Goal: Task Accomplishment & Management: Complete application form

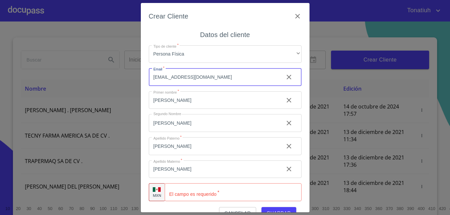
click at [214, 80] on input "[EMAIL_ADDRESS][DOMAIN_NAME]" at bounding box center [214, 77] width 130 height 18
click at [216, 80] on input "[EMAIL_ADDRESS][DOMAIN_NAME]" at bounding box center [214, 77] width 130 height 18
click at [215, 81] on input "[EMAIL_ADDRESS][DOMAIN_NAME]" at bounding box center [214, 77] width 130 height 18
click at [214, 79] on input "[EMAIL_ADDRESS][DOMAIN_NAME]" at bounding box center [214, 77] width 130 height 18
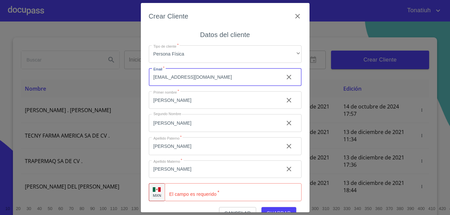
drag, startPoint x: 214, startPoint y: 79, endPoint x: 121, endPoint y: 62, distance: 94.4
click at [121, 62] on div "Crear Cliente Datos del cliente Tipo de cliente   * Persona Física ​ Email   * …" at bounding box center [225, 107] width 450 height 215
type input "[EMAIL_ADDRESS][DOMAIN_NAME]"
click at [198, 193] on input "Tipo de cliente   *" at bounding box center [233, 193] width 137 height 18
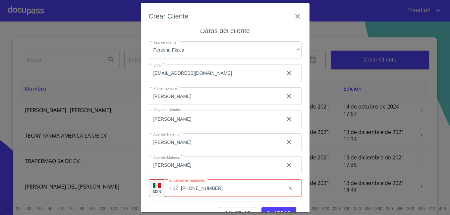
scroll to position [5, 0]
type input "[PHONE_NUMBER]"
click at [271, 210] on span "Guardar" at bounding box center [279, 214] width 24 height 8
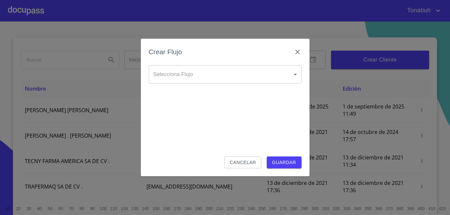
click at [257, 69] on body "Tonatiuh Inicio ​ Fin ​ Crear Cliente Nombre Correo electrónico Registro Edició…" at bounding box center [225, 107] width 450 height 215
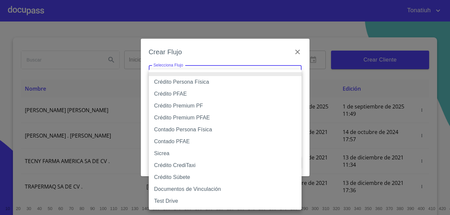
click at [211, 80] on li "Crédito Persona Física" at bounding box center [225, 82] width 153 height 12
type input "61b033e49b8c202ad5bb7912"
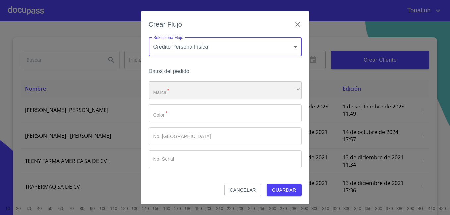
click at [202, 92] on div "​" at bounding box center [225, 91] width 153 height 18
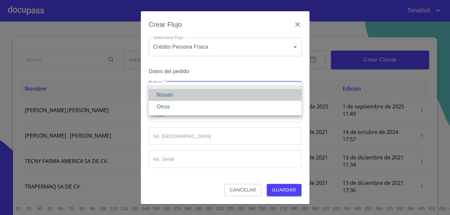
click at [196, 93] on li "Nissan" at bounding box center [225, 95] width 153 height 12
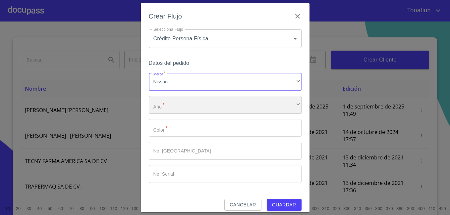
click at [183, 102] on div "​" at bounding box center [225, 105] width 153 height 18
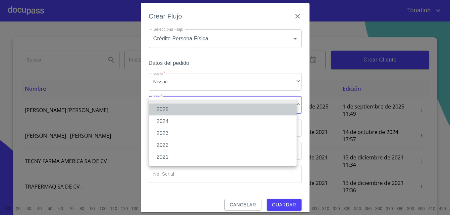
click at [179, 108] on li "2025" at bounding box center [223, 110] width 148 height 12
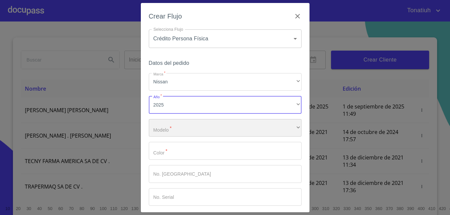
click at [175, 131] on div "​" at bounding box center [225, 128] width 153 height 18
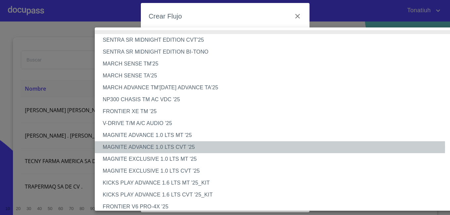
click at [175, 148] on li "MAGNITE ADVANCE 1.0 LTS CVT '25" at bounding box center [280, 148] width 370 height 12
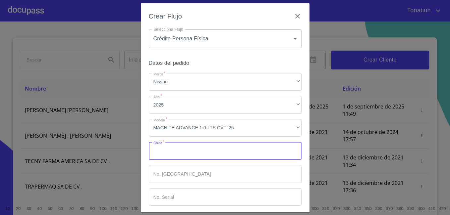
click at [175, 150] on input "Marca   *" at bounding box center [225, 151] width 153 height 18
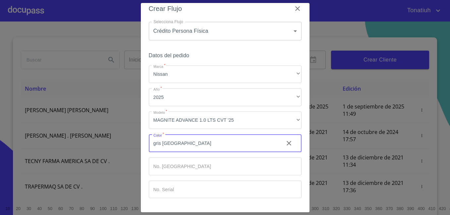
scroll to position [30, 0]
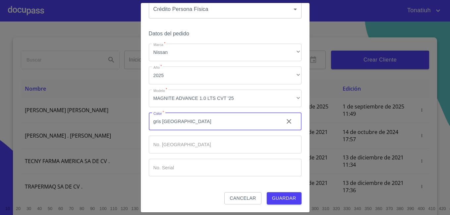
type input "gris [GEOGRAPHIC_DATA]"
click at [284, 197] on span "Guardar" at bounding box center [284, 199] width 24 height 8
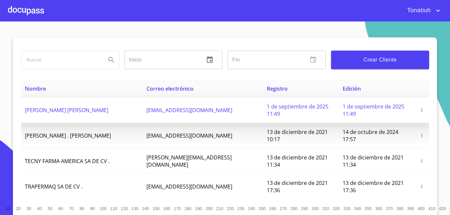
click at [230, 111] on td "[EMAIL_ADDRESS][DOMAIN_NAME]" at bounding box center [203, 111] width 120 height 26
click at [420, 111] on icon "button" at bounding box center [422, 110] width 5 height 5
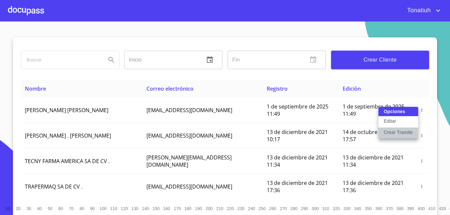
click at [407, 131] on p "Crear Tramite" at bounding box center [398, 132] width 29 height 7
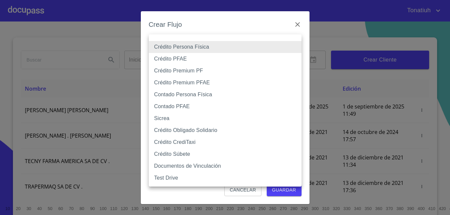
click at [244, 47] on body "Tonatiuh Inicio ​ Fin ​ Crear Cliente Nombre Correo electrónico Registro Edició…" at bounding box center [225, 107] width 450 height 215
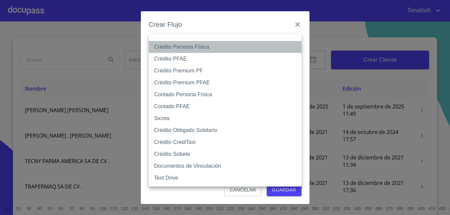
click at [240, 48] on li "Crédito Persona Física" at bounding box center [225, 47] width 153 height 12
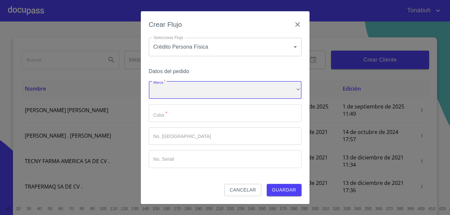
click at [228, 90] on div "​" at bounding box center [225, 91] width 153 height 18
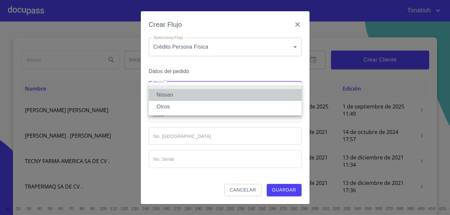
click at [220, 97] on li "Nissan" at bounding box center [225, 95] width 153 height 12
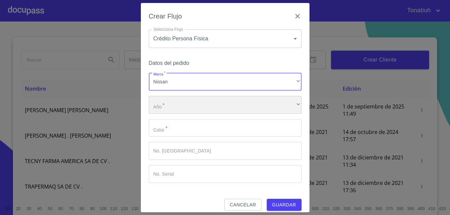
click at [212, 113] on div "​" at bounding box center [225, 105] width 153 height 18
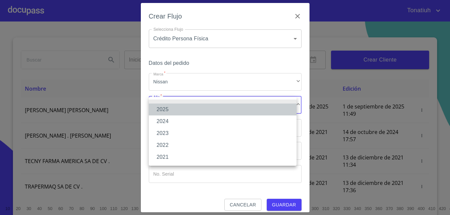
click at [209, 113] on li "2025" at bounding box center [223, 110] width 148 height 12
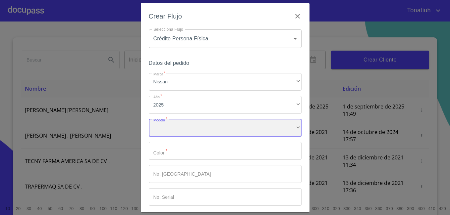
click at [206, 124] on div "​" at bounding box center [225, 128] width 153 height 18
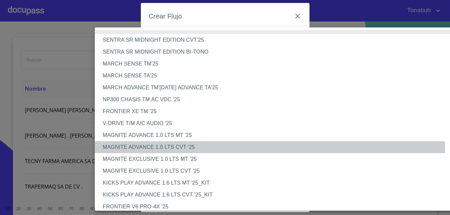
click at [190, 148] on li "MAGNITE ADVANCE 1.0 LTS CVT '25" at bounding box center [280, 148] width 370 height 12
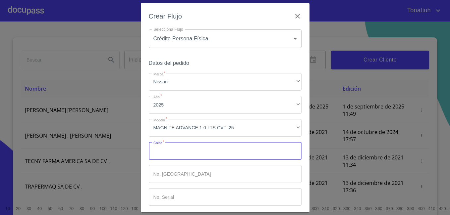
click at [185, 154] on input "Marca   *" at bounding box center [225, 151] width 153 height 18
type input "plata"
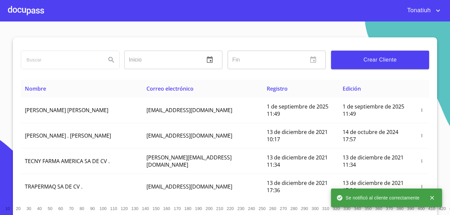
click at [35, 5] on div at bounding box center [26, 10] width 36 height 21
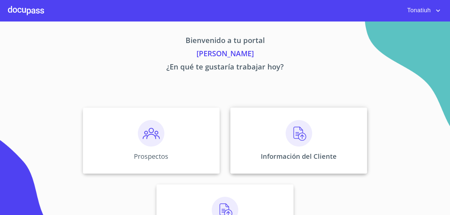
click at [250, 132] on div "Información del Cliente" at bounding box center [298, 141] width 137 height 66
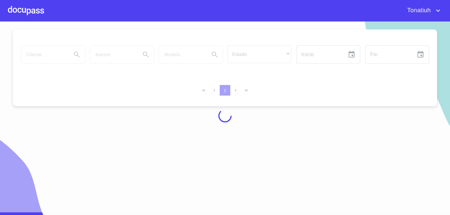
scroll to position [4, 0]
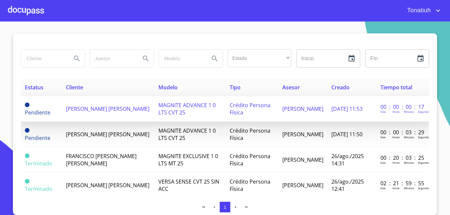
drag, startPoint x: 351, startPoint y: 103, endPoint x: 317, endPoint y: 112, distance: 35.3
click at [317, 112] on td "[PERSON_NAME]" at bounding box center [302, 109] width 49 height 26
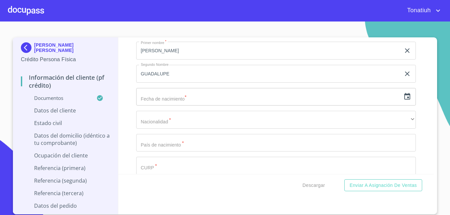
scroll to position [2155, 0]
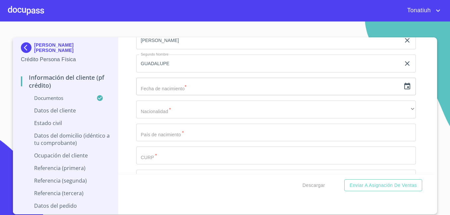
click at [250, 105] on div "Apellido [PERSON_NAME]   * [PERSON_NAME] ​ Apellido Materno   * [PERSON_NAME] ​…" at bounding box center [276, 121] width 280 height 282
click at [250, 96] on input "text" at bounding box center [268, 87] width 265 height 18
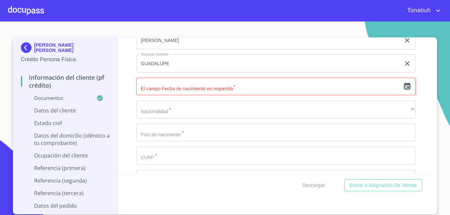
click at [404, 91] on icon "button" at bounding box center [407, 87] width 8 height 8
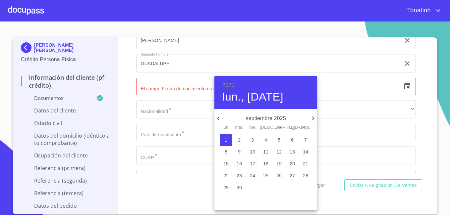
click at [231, 86] on h6 "2025" at bounding box center [228, 85] width 12 height 9
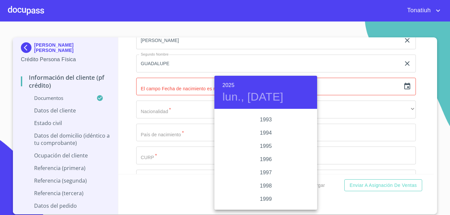
scroll to position [889, 0]
click at [264, 131] on div "1993" at bounding box center [266, 129] width 103 height 13
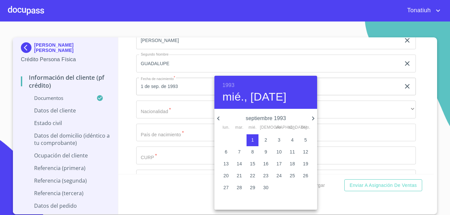
click at [218, 118] on icon "button" at bounding box center [218, 119] width 2 height 4
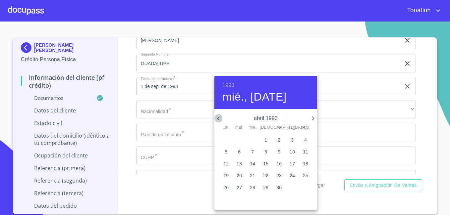
click at [218, 118] on icon "button" at bounding box center [218, 119] width 2 height 4
click at [303, 141] on span "3" at bounding box center [306, 140] width 12 height 7
type input "3 de ene. de 1993"
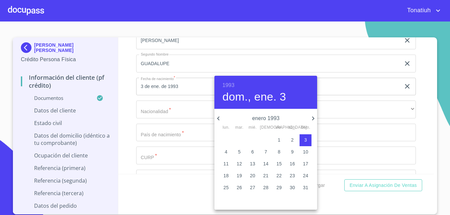
click at [184, 120] on div at bounding box center [225, 107] width 450 height 215
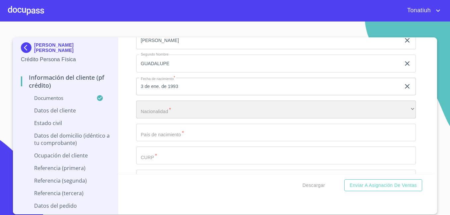
click at [186, 119] on div "​" at bounding box center [276, 110] width 280 height 18
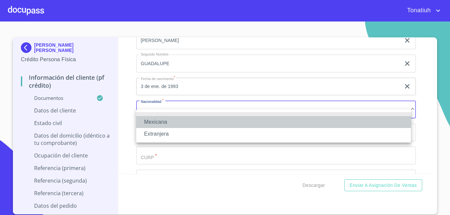
click at [184, 123] on li "Mexicana" at bounding box center [273, 122] width 275 height 12
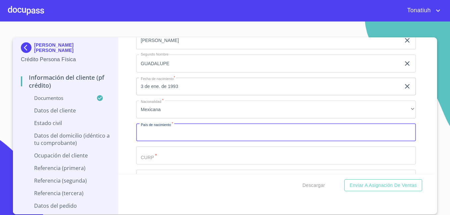
click at [184, 138] on input "Documento de identificación   *" at bounding box center [276, 133] width 280 height 18
type input "[GEOGRAPHIC_DATA]"
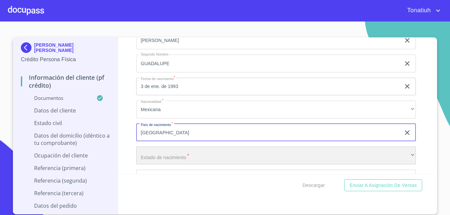
click at [189, 162] on div "​" at bounding box center [276, 156] width 280 height 18
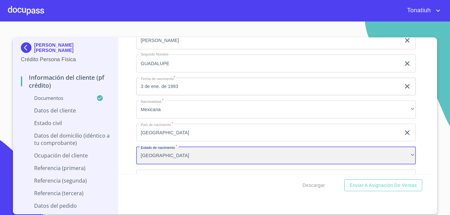
click at [189, 162] on div "[GEOGRAPHIC_DATA]" at bounding box center [276, 156] width 280 height 18
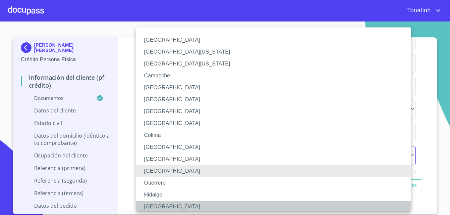
click at [174, 203] on li "[GEOGRAPHIC_DATA]" at bounding box center [276, 207] width 280 height 12
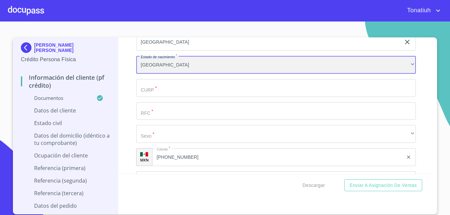
scroll to position [2254, 0]
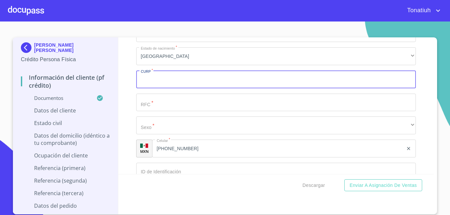
click at [180, 88] on input "Documento de identificación   *" at bounding box center [276, 80] width 280 height 18
type input "GOED930103HJCNSM07"
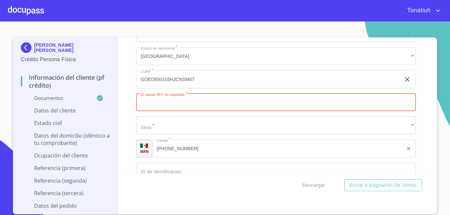
click at [185, 106] on input "Documento de identificación   *" at bounding box center [276, 103] width 280 height 18
paste input "GOED930103LS9"
type input "GOED930103LS9"
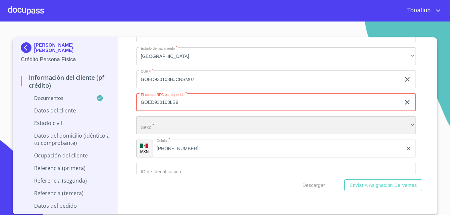
click at [181, 133] on div "​" at bounding box center [276, 126] width 280 height 18
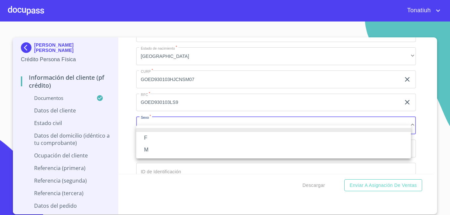
click at [171, 150] on li "M" at bounding box center [273, 150] width 275 height 12
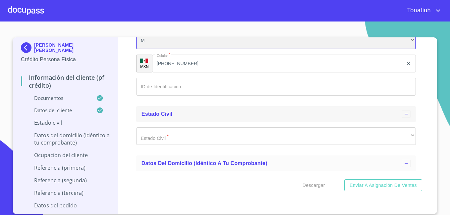
scroll to position [2354, 0]
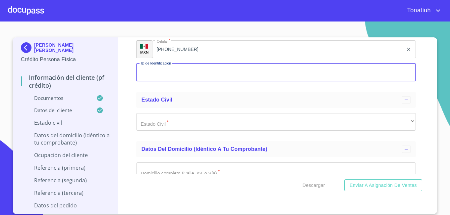
click at [180, 80] on input "Documento de identificación   *" at bounding box center [276, 73] width 280 height 18
type input "2246662646"
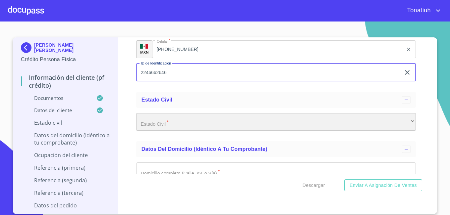
click at [186, 131] on div "​" at bounding box center [276, 122] width 280 height 18
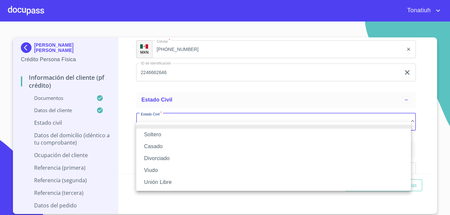
drag, startPoint x: 169, startPoint y: 148, endPoint x: 186, endPoint y: 138, distance: 18.9
click at [169, 148] on li "Casado" at bounding box center [273, 147] width 275 height 12
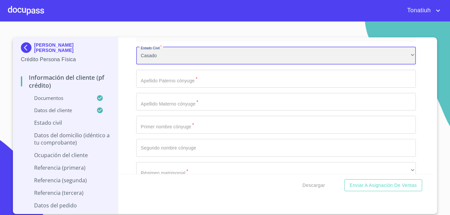
scroll to position [2387, 0]
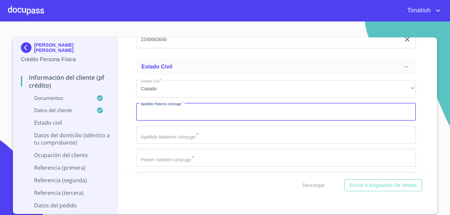
type input "t"
type input "[PERSON_NAME]"
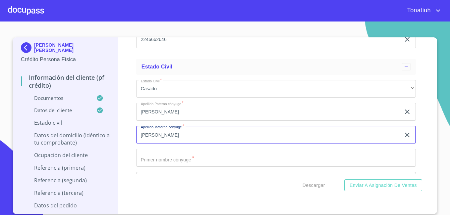
type input "[PERSON_NAME]"
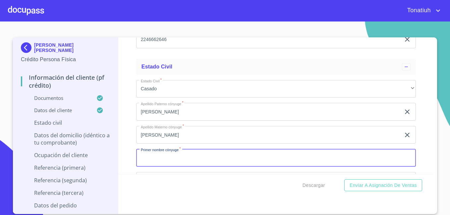
scroll to position [2388, 0]
type input "[PERSON_NAME]"
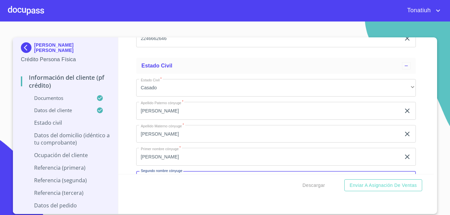
scroll to position [2471, 0]
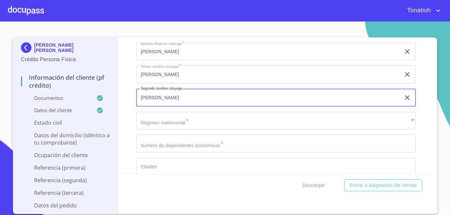
type input "[PERSON_NAME]"
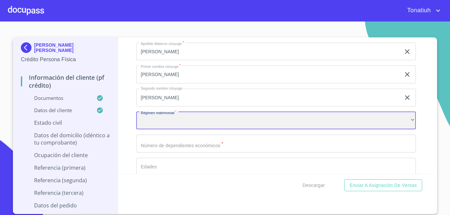
click at [317, 127] on div "​" at bounding box center [276, 121] width 280 height 18
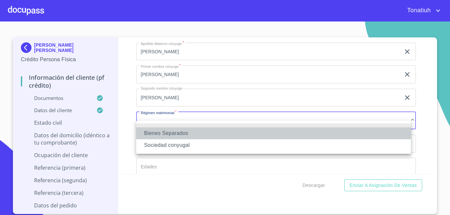
click at [202, 133] on li "Bienes Separados" at bounding box center [273, 134] width 275 height 12
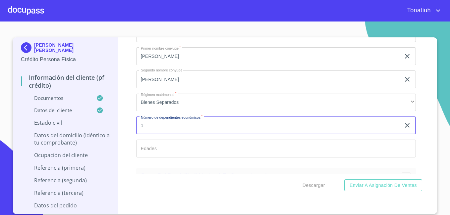
scroll to position [2537, 0]
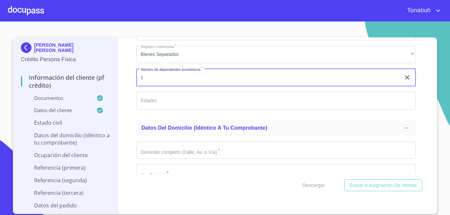
type input "1"
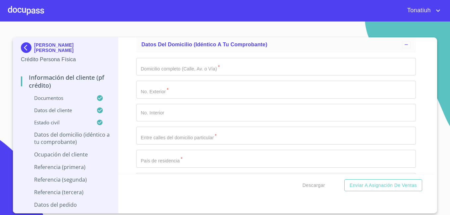
scroll to position [2636, 0]
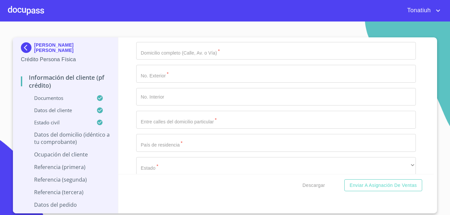
type input "4 meses"
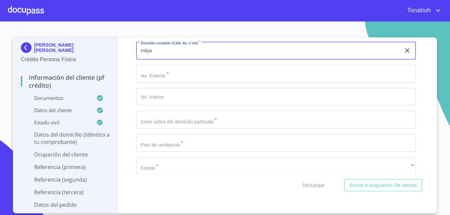
type input "milpa"
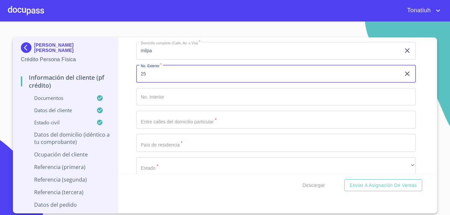
type input "25"
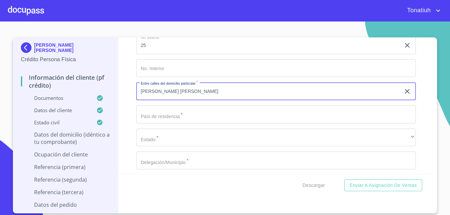
scroll to position [2703, 0]
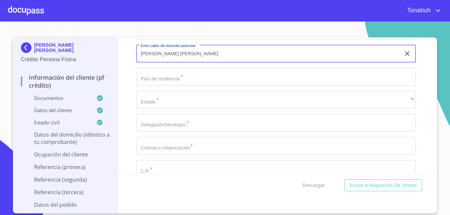
type input "[PERSON_NAME] [PERSON_NAME]"
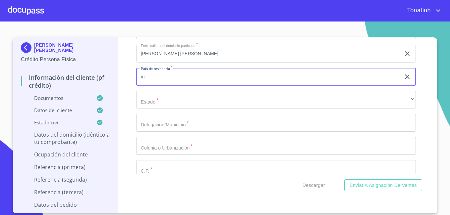
type input "[GEOGRAPHIC_DATA]"
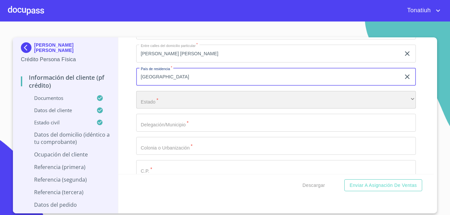
click at [195, 105] on div "​" at bounding box center [276, 100] width 280 height 18
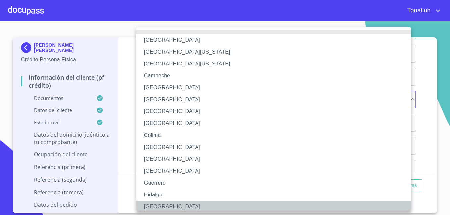
click at [166, 207] on li "[GEOGRAPHIC_DATA]" at bounding box center [276, 207] width 280 height 12
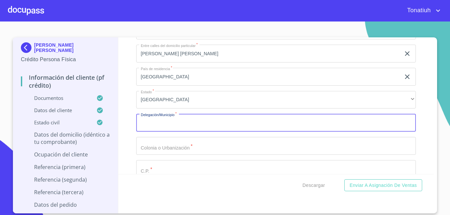
type input "z"
type input "Zapopan"
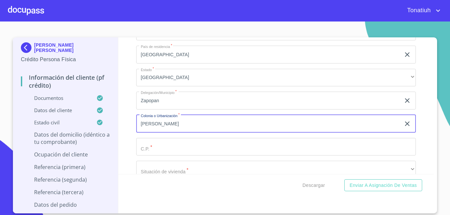
scroll to position [2802, 0]
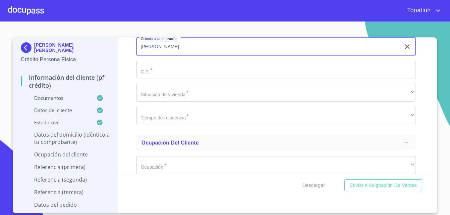
type input "[PERSON_NAME]"
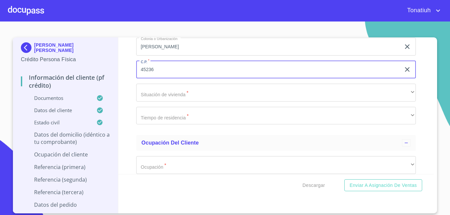
type input "45236"
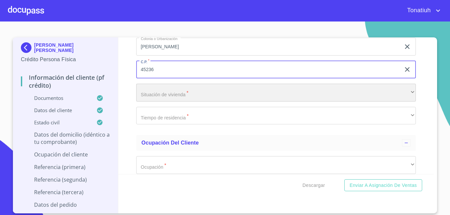
click at [174, 97] on div "​" at bounding box center [276, 93] width 280 height 18
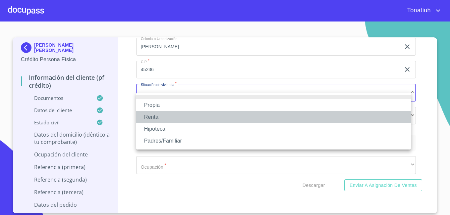
click at [161, 118] on li "Renta" at bounding box center [273, 117] width 275 height 12
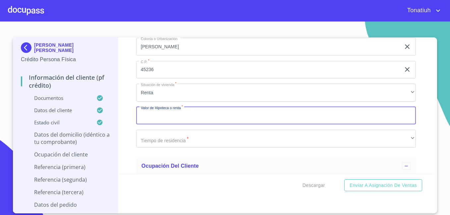
click at [198, 125] on input "Documento de identificación   *" at bounding box center [276, 116] width 280 height 18
type input "$3,000"
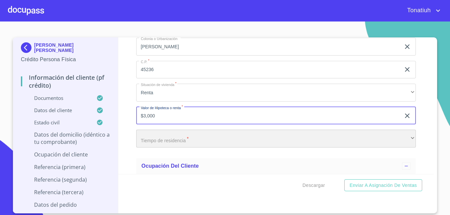
click at [208, 147] on div "​" at bounding box center [276, 139] width 280 height 18
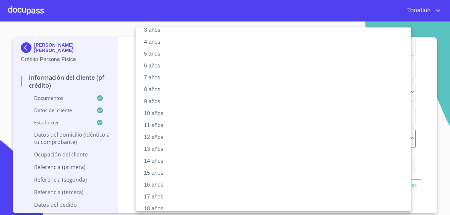
scroll to position [0, 0]
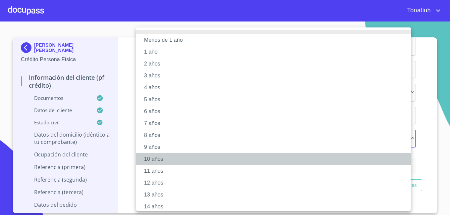
drag, startPoint x: 159, startPoint y: 156, endPoint x: 155, endPoint y: 173, distance: 18.1
click at [159, 156] on li "10 años" at bounding box center [276, 159] width 280 height 12
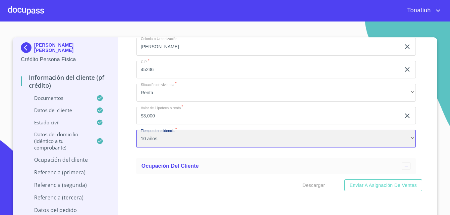
scroll to position [2868, 0]
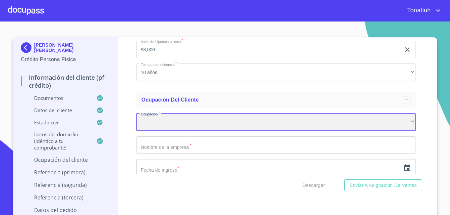
click at [176, 131] on div "​" at bounding box center [276, 122] width 280 height 18
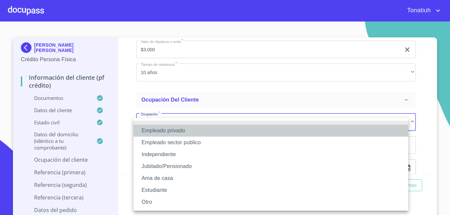
click at [192, 130] on li "Empleado privado" at bounding box center [271, 131] width 275 height 12
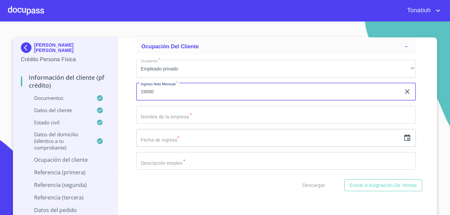
scroll to position [2935, 0]
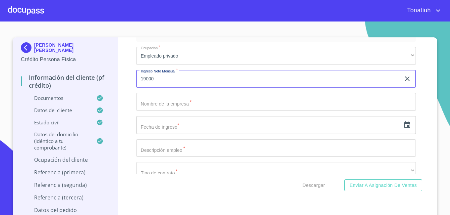
type input "19000"
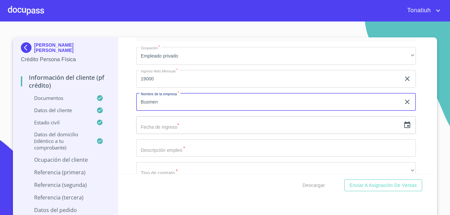
type input "Busmen"
click at [218, 133] on input "text" at bounding box center [268, 125] width 265 height 18
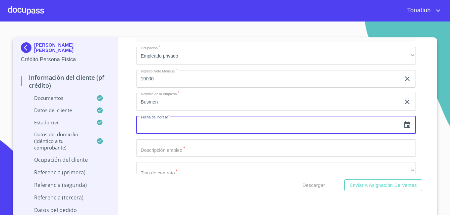
click at [217, 134] on input "text" at bounding box center [268, 125] width 265 height 18
click at [403, 129] on icon "button" at bounding box center [407, 125] width 8 height 8
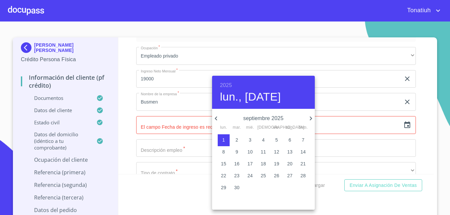
click at [220, 117] on icon "button" at bounding box center [216, 119] width 8 height 8
click at [274, 138] on span "1" at bounding box center [277, 140] width 12 height 7
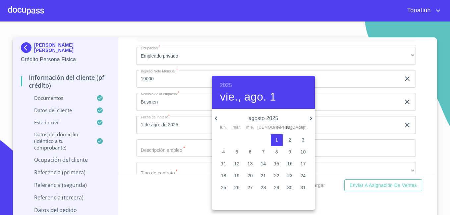
click at [225, 81] on h6 "2025" at bounding box center [226, 85] width 12 height 9
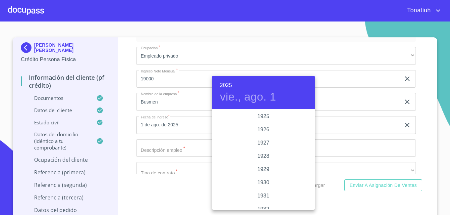
scroll to position [1286, 0]
click at [263, 138] on div "2024" at bounding box center [263, 143] width 103 height 13
type input "1 de ago. de 2024"
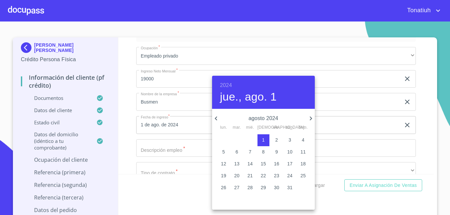
click at [192, 152] on div at bounding box center [225, 107] width 450 height 215
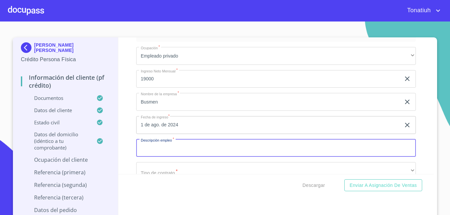
scroll to position [2968, 0]
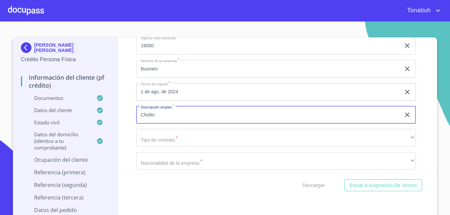
type input "Chofer"
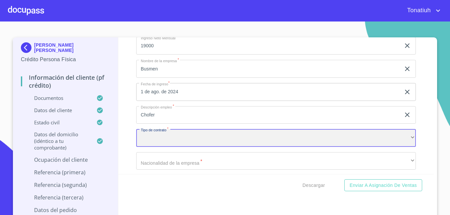
click at [201, 147] on div "​" at bounding box center [276, 138] width 280 height 18
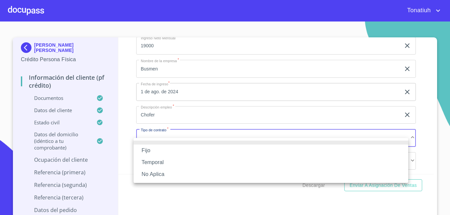
click at [171, 154] on li "Fijo" at bounding box center [271, 151] width 275 height 12
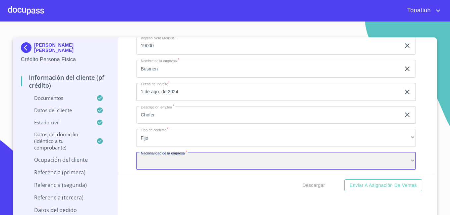
click at [169, 168] on div "​" at bounding box center [276, 162] width 280 height 18
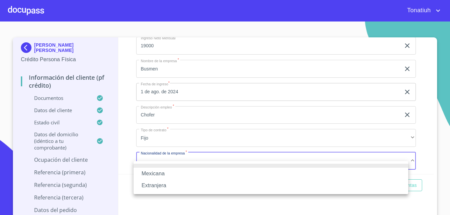
click at [171, 174] on li "Mexicana" at bounding box center [271, 174] width 275 height 12
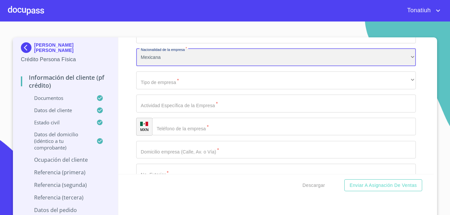
scroll to position [3071, 0]
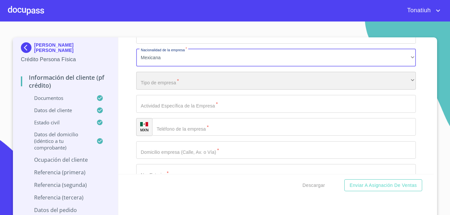
click at [189, 90] on div "​" at bounding box center [276, 81] width 280 height 18
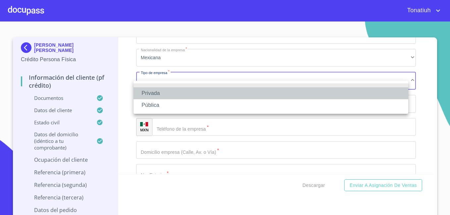
click at [167, 95] on li "Privada" at bounding box center [271, 94] width 275 height 12
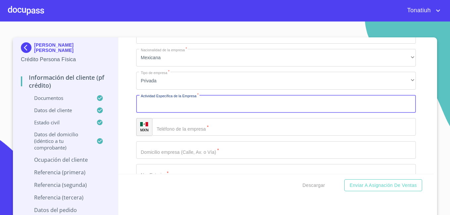
click at [172, 113] on input "Documento de identificación   *" at bounding box center [276, 104] width 280 height 18
type input "TRANSPORTE"
click at [188, 136] on input "Documento de identificación   *" at bounding box center [284, 127] width 264 height 18
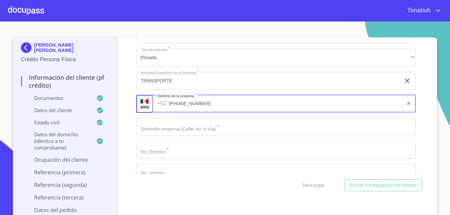
scroll to position [3104, 0]
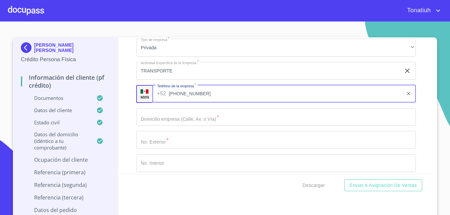
type input "[PHONE_NUMBER]"
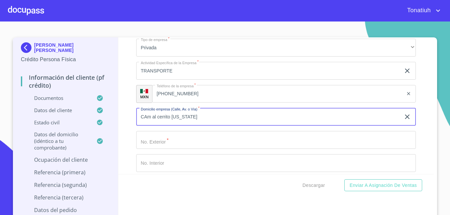
type input "CAm al cerrito [US_STATE]"
type input "4"
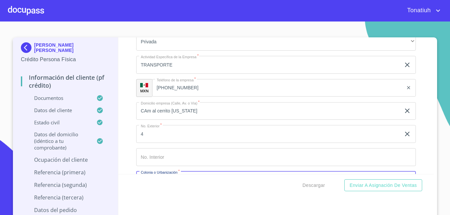
scroll to position [3193, 0]
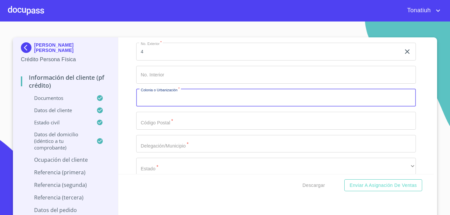
click at [163, 107] on input "Documento de identificación   *" at bounding box center [276, 98] width 280 height 18
type input "c"
type input "Cerrito [US_STATE]"
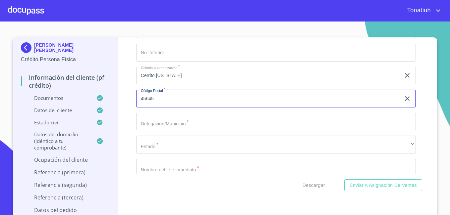
scroll to position [3226, 0]
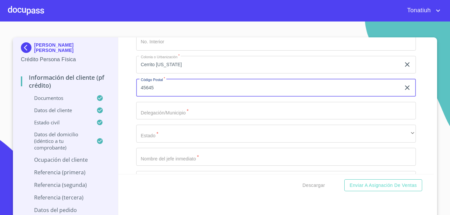
type input "45645"
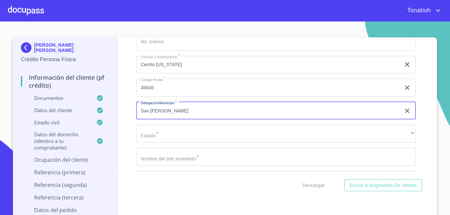
type input "San [PERSON_NAME]"
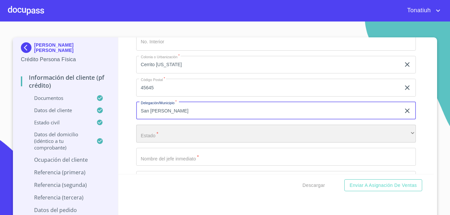
click at [176, 136] on div "​" at bounding box center [276, 134] width 280 height 18
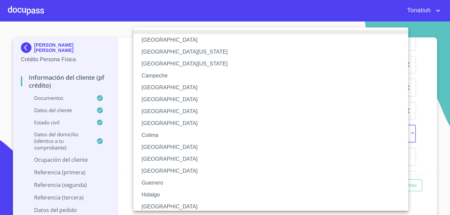
scroll to position [2, 0]
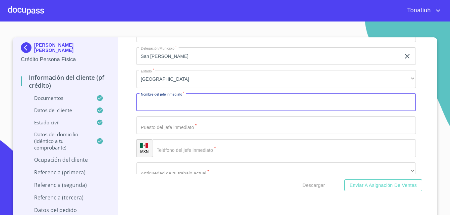
scroll to position [3292, 0]
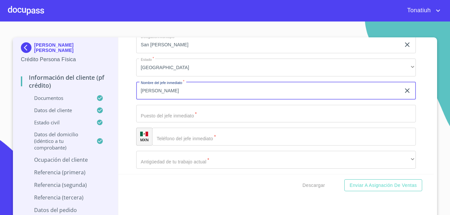
type input "[PERSON_NAME]"
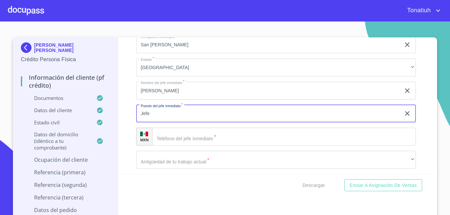
type input "Jefe"
click at [211, 146] on input "Documento de identificación   *" at bounding box center [284, 137] width 264 height 18
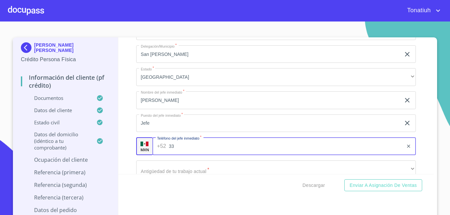
scroll to position [3326, 0]
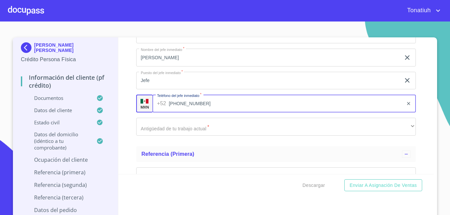
type input "[PHONE_NUMBER]"
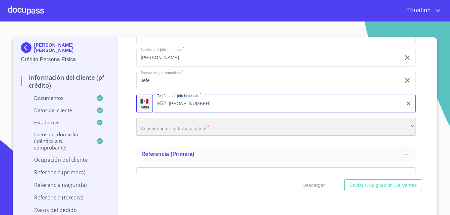
click at [223, 136] on div "​" at bounding box center [276, 127] width 280 height 18
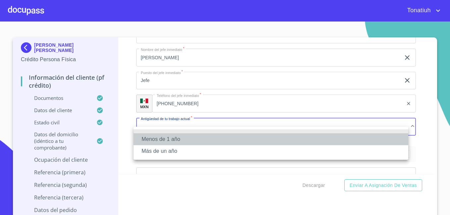
click at [210, 139] on li "Menos de 1 año" at bounding box center [271, 140] width 275 height 12
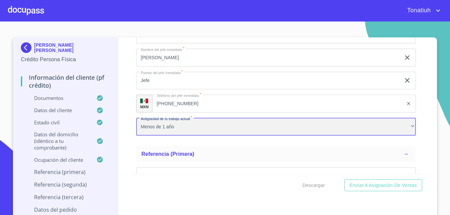
click at [209, 135] on div "Menos de 1 año" at bounding box center [276, 127] width 280 height 18
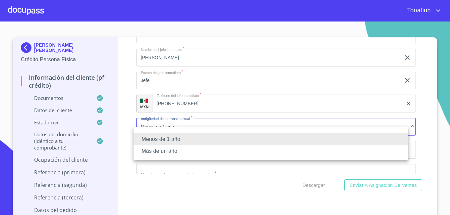
click at [204, 153] on li "Más de un año" at bounding box center [271, 152] width 275 height 12
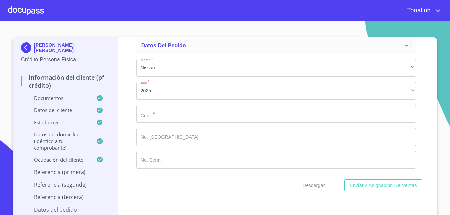
scroll to position [4010, 0]
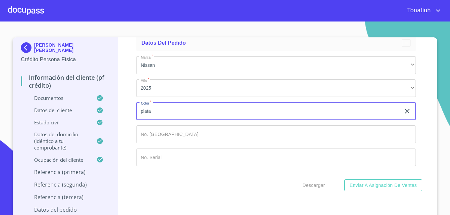
type input "plata"
click at [344, 180] on button "Enviar a Asignación de Ventas" at bounding box center [383, 186] width 78 height 12
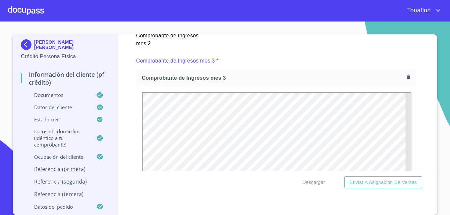
scroll to position [1243, 0]
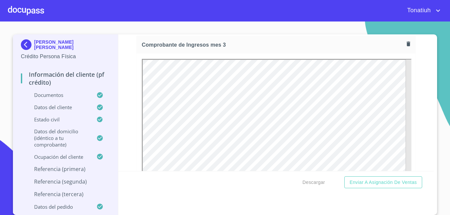
click at [59, 172] on p "Referencia (primera)" at bounding box center [65, 169] width 89 height 7
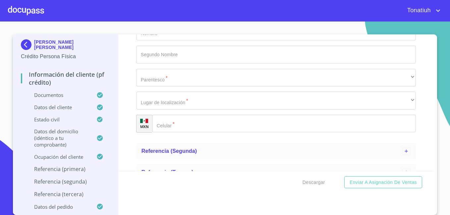
scroll to position [154, 0]
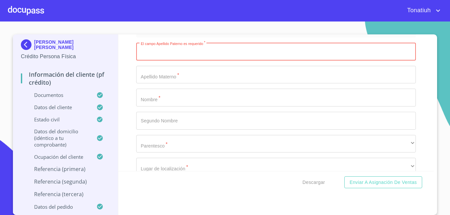
click at [199, 56] on input "El campo Apellido [PERSON_NAME] requerido   *" at bounding box center [276, 52] width 280 height 18
type input "M"
type input "[PERSON_NAME]"
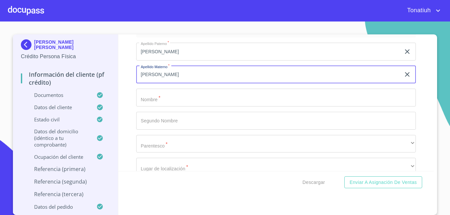
type input "[PERSON_NAME]"
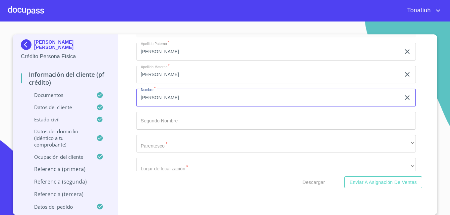
type input "[PERSON_NAME]"
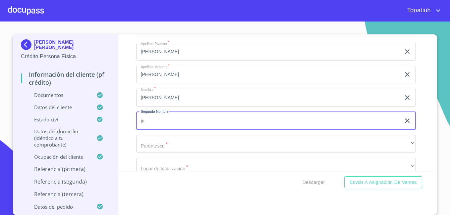
type input "j"
type input "[PERSON_NAME]"
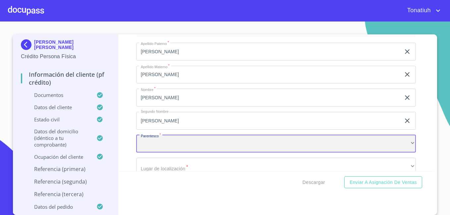
click at [156, 147] on div "​" at bounding box center [276, 144] width 280 height 18
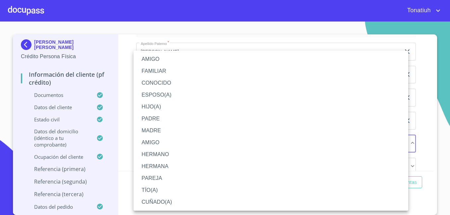
click at [169, 72] on li "FAMILIAR" at bounding box center [271, 71] width 275 height 12
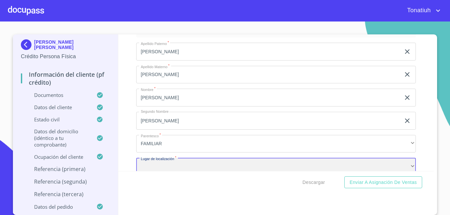
click at [162, 164] on div "​" at bounding box center [276, 167] width 280 height 18
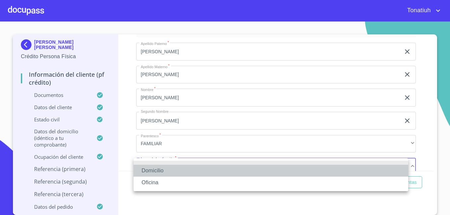
click at [159, 167] on li "Domicilio" at bounding box center [271, 171] width 275 height 12
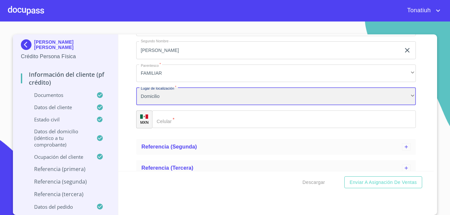
scroll to position [225, 0]
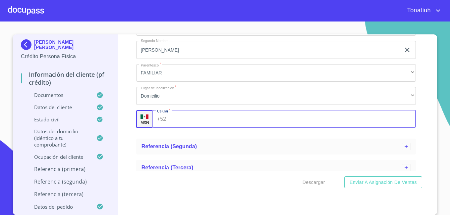
click at [184, 124] on input "Apellido Paterno   *" at bounding box center [292, 119] width 247 height 18
type input "[PHONE_NUMBER]"
click at [344, 177] on button "Enviar a Asignación de Ventas" at bounding box center [383, 183] width 78 height 12
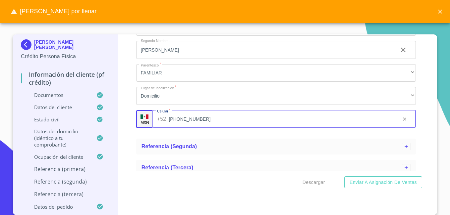
scroll to position [253, 0]
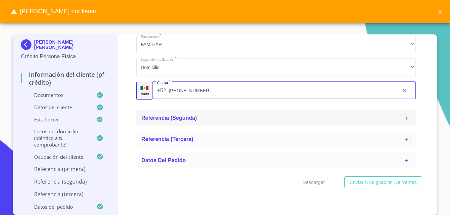
drag, startPoint x: 172, startPoint y: 116, endPoint x: 173, endPoint y: 119, distance: 3.5
click at [172, 116] on span "Referencia (segunda)" at bounding box center [170, 118] width 56 height 6
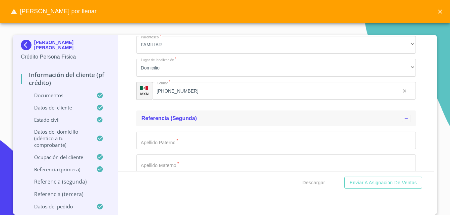
scroll to position [3, 0]
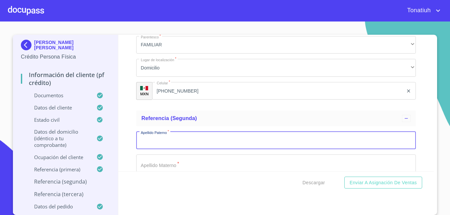
click at [174, 144] on input "Apellido Paterno   *" at bounding box center [276, 141] width 280 height 18
type input "t"
type input "[PERSON_NAME]"
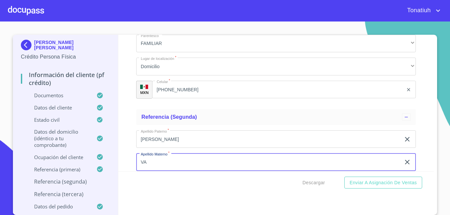
type input "V"
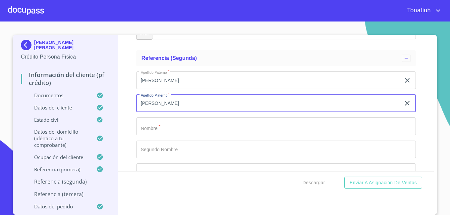
scroll to position [321, 0]
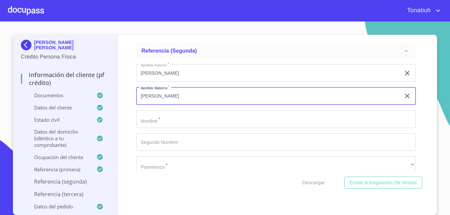
type input "[PERSON_NAME]"
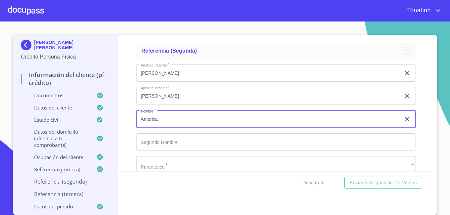
type input "America"
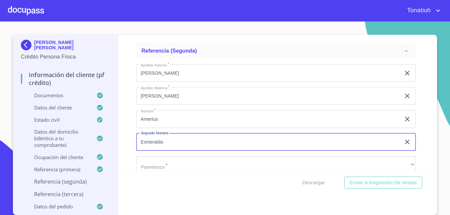
type input "Esmeralda"
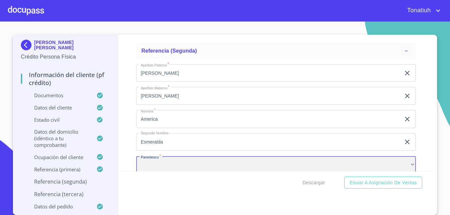
scroll to position [324, 0]
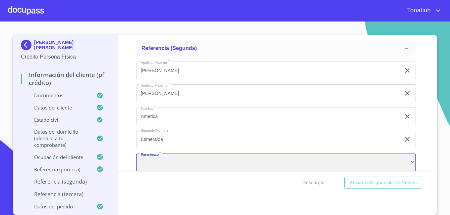
click at [209, 159] on div "​" at bounding box center [276, 163] width 280 height 18
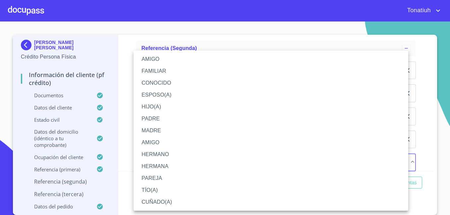
click at [157, 202] on li "CUÑADO(A)" at bounding box center [271, 203] width 275 height 12
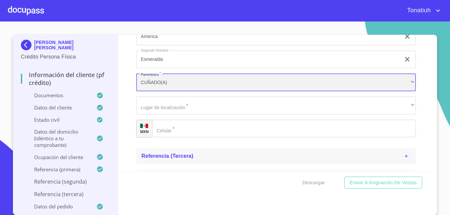
scroll to position [420, 0]
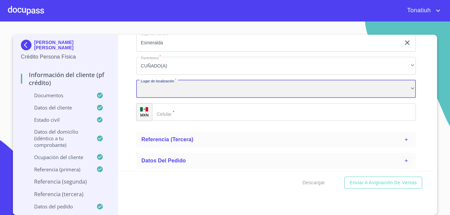
click at [200, 91] on div "​" at bounding box center [276, 89] width 280 height 18
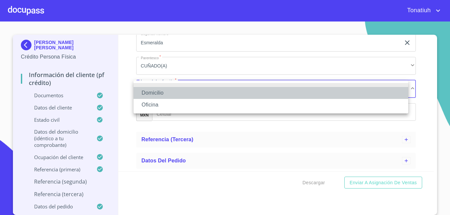
click at [188, 93] on li "Domicilio" at bounding box center [271, 93] width 275 height 12
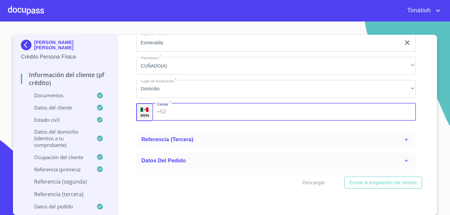
click at [183, 110] on input "Apellido Paterno   *" at bounding box center [292, 112] width 247 height 18
type input "[PHONE_NUMBER]"
click at [344, 177] on button "Enviar a Asignación de Ventas" at bounding box center [383, 183] width 78 height 12
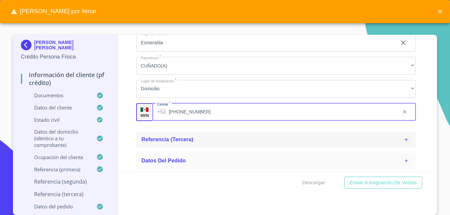
click at [191, 138] on div "Referencia (tercera)" at bounding box center [272, 140] width 261 height 8
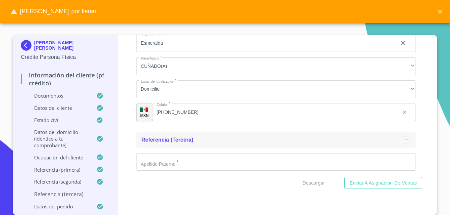
scroll to position [3, 0]
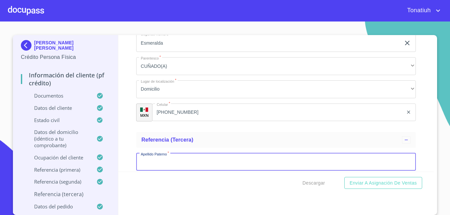
click at [167, 165] on input "Apellido Paterno   *" at bounding box center [276, 162] width 280 height 18
type input "[PERSON_NAME]"
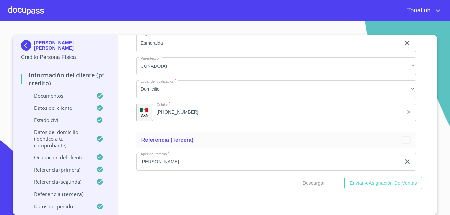
scroll to position [502, 0]
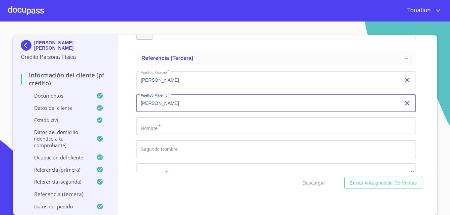
type input "[PERSON_NAME]"
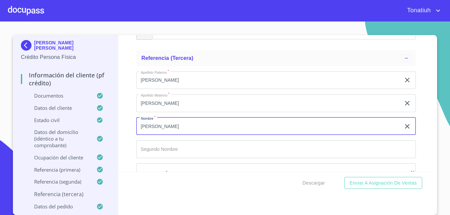
type input "[PERSON_NAME]"
click at [140, 163] on div "Apellido [PERSON_NAME]   * [PERSON_NAME] ​ Apellido Materno   * [PERSON_NAME] ​…" at bounding box center [276, 149] width 280 height 167
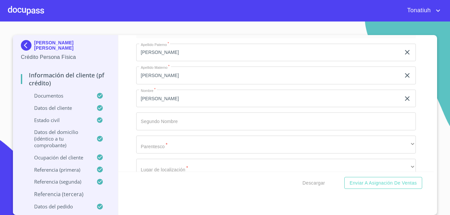
scroll to position [569, 0]
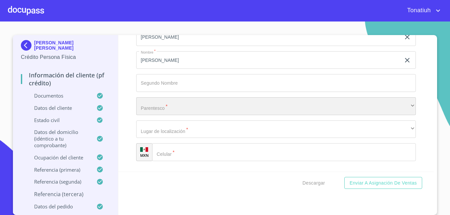
click at [192, 102] on div "​" at bounding box center [276, 106] width 280 height 18
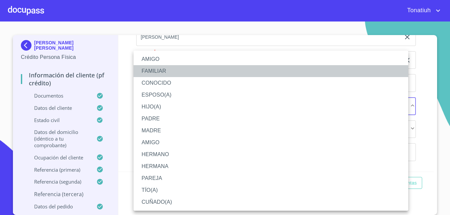
click at [169, 70] on li "FAMILIAR" at bounding box center [271, 71] width 275 height 12
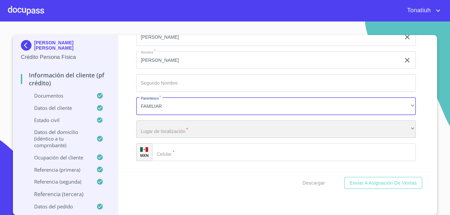
click at [174, 130] on div "​" at bounding box center [276, 130] width 280 height 18
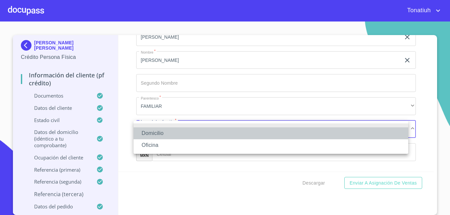
click at [171, 135] on li "Domicilio" at bounding box center [271, 134] width 275 height 12
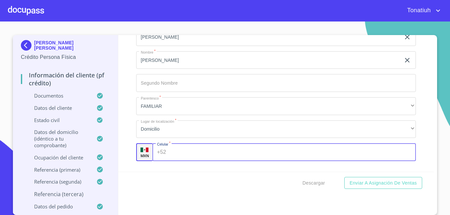
click at [169, 149] on input "Apellido Paterno   *" at bounding box center [292, 153] width 247 height 18
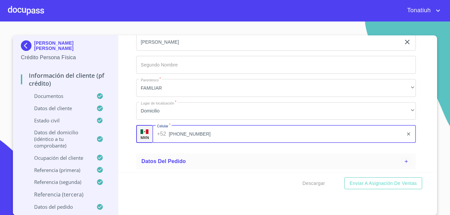
scroll to position [3, 0]
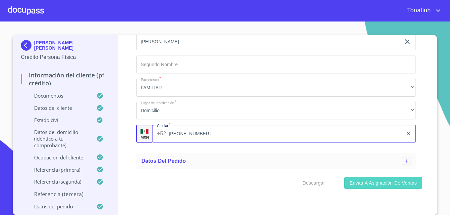
type input "[PHONE_NUMBER]"
click at [362, 183] on span "Enviar a Asignación de Ventas" at bounding box center [383, 183] width 67 height 8
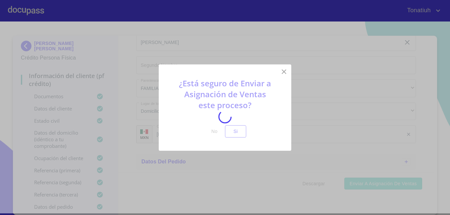
scroll to position [2, 0]
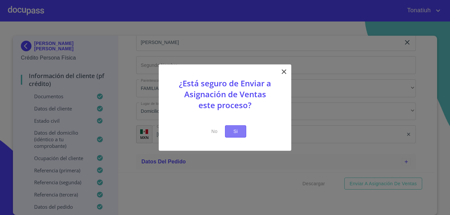
click at [240, 131] on span "Si" at bounding box center [235, 132] width 11 height 8
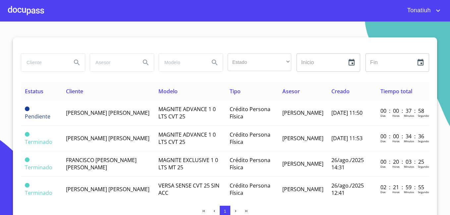
click at [24, 9] on div at bounding box center [26, 10] width 36 height 21
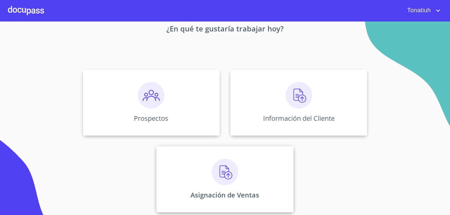
scroll to position [41, 0]
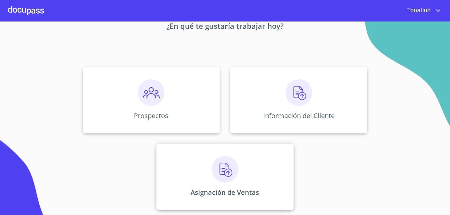
click at [232, 172] on img at bounding box center [225, 169] width 27 height 27
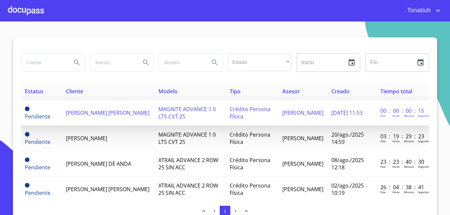
click at [179, 118] on td "MAGNITE ADVANCE 1 0 LTS CVT 25" at bounding box center [190, 113] width 72 height 26
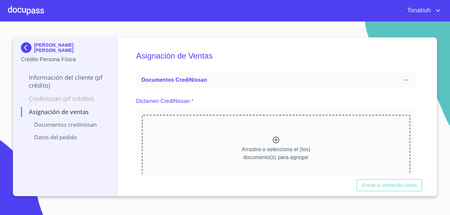
click at [28, 47] on img at bounding box center [27, 47] width 13 height 11
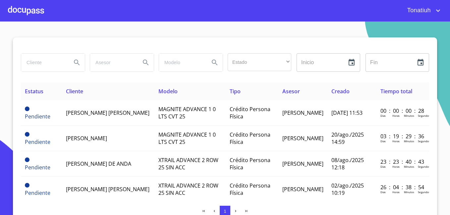
click at [28, 13] on div at bounding box center [26, 10] width 36 height 21
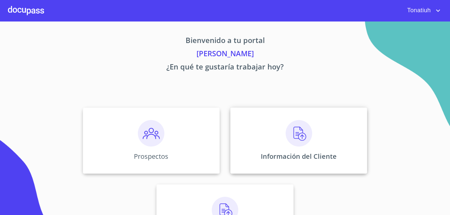
click at [337, 159] on div "Información del Cliente" at bounding box center [298, 141] width 137 height 66
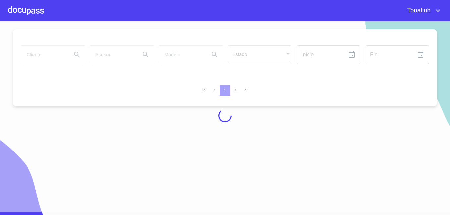
scroll to position [4, 0]
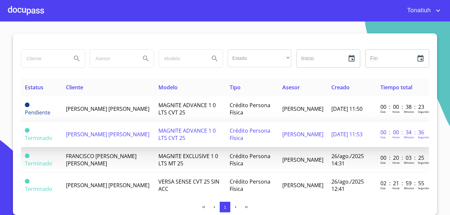
click at [125, 133] on td "[PERSON_NAME] [PERSON_NAME]" at bounding box center [108, 135] width 92 height 26
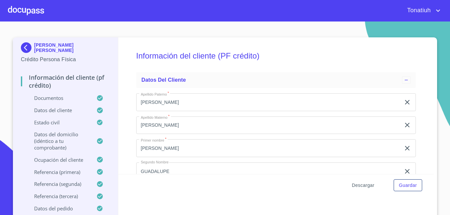
click at [361, 182] on span "Descargar" at bounding box center [363, 186] width 23 height 8
